Goal: Find specific page/section: Find specific page/section

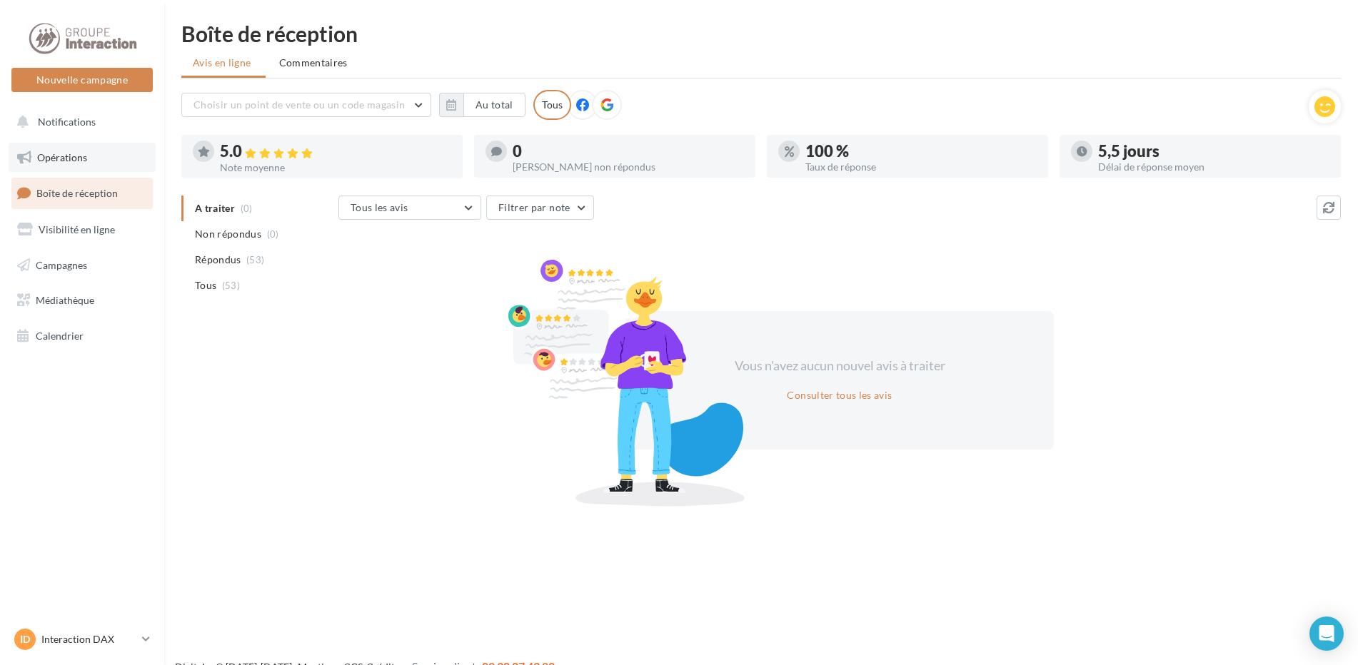
click at [70, 157] on span "Opérations" at bounding box center [62, 157] width 50 height 12
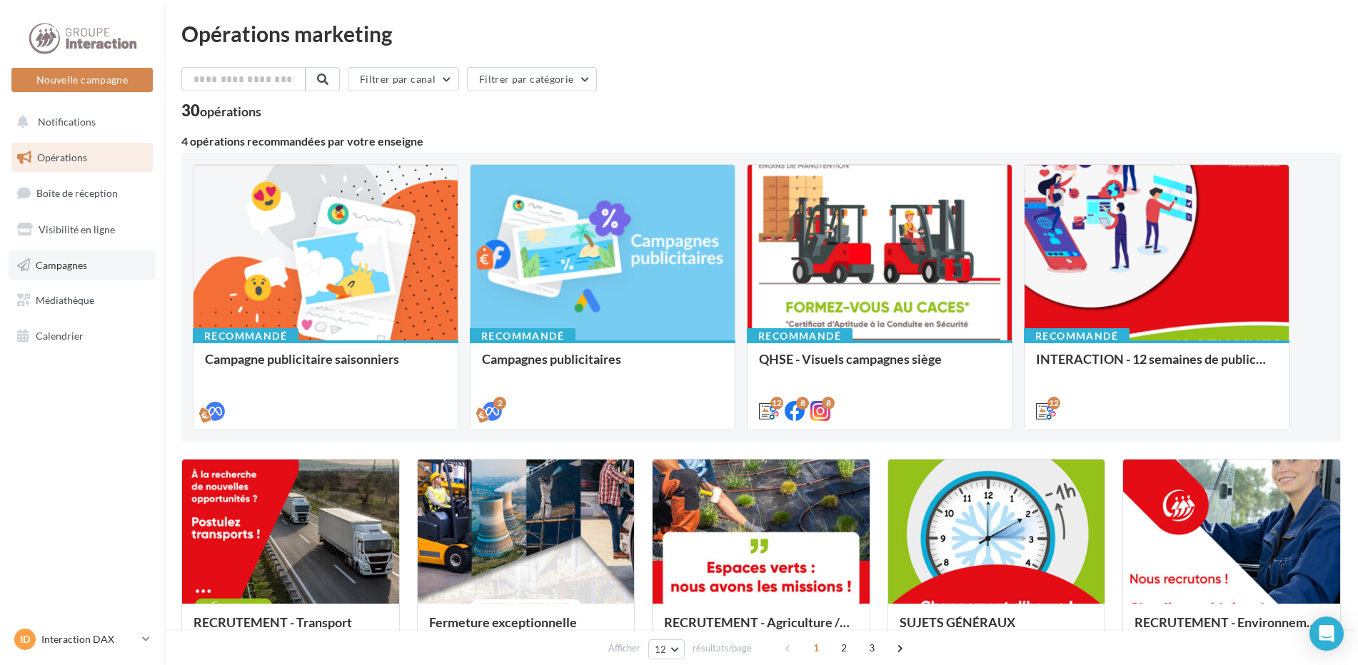
click at [59, 266] on span "Campagnes" at bounding box center [61, 264] width 51 height 12
